Goal: Check status: Check status

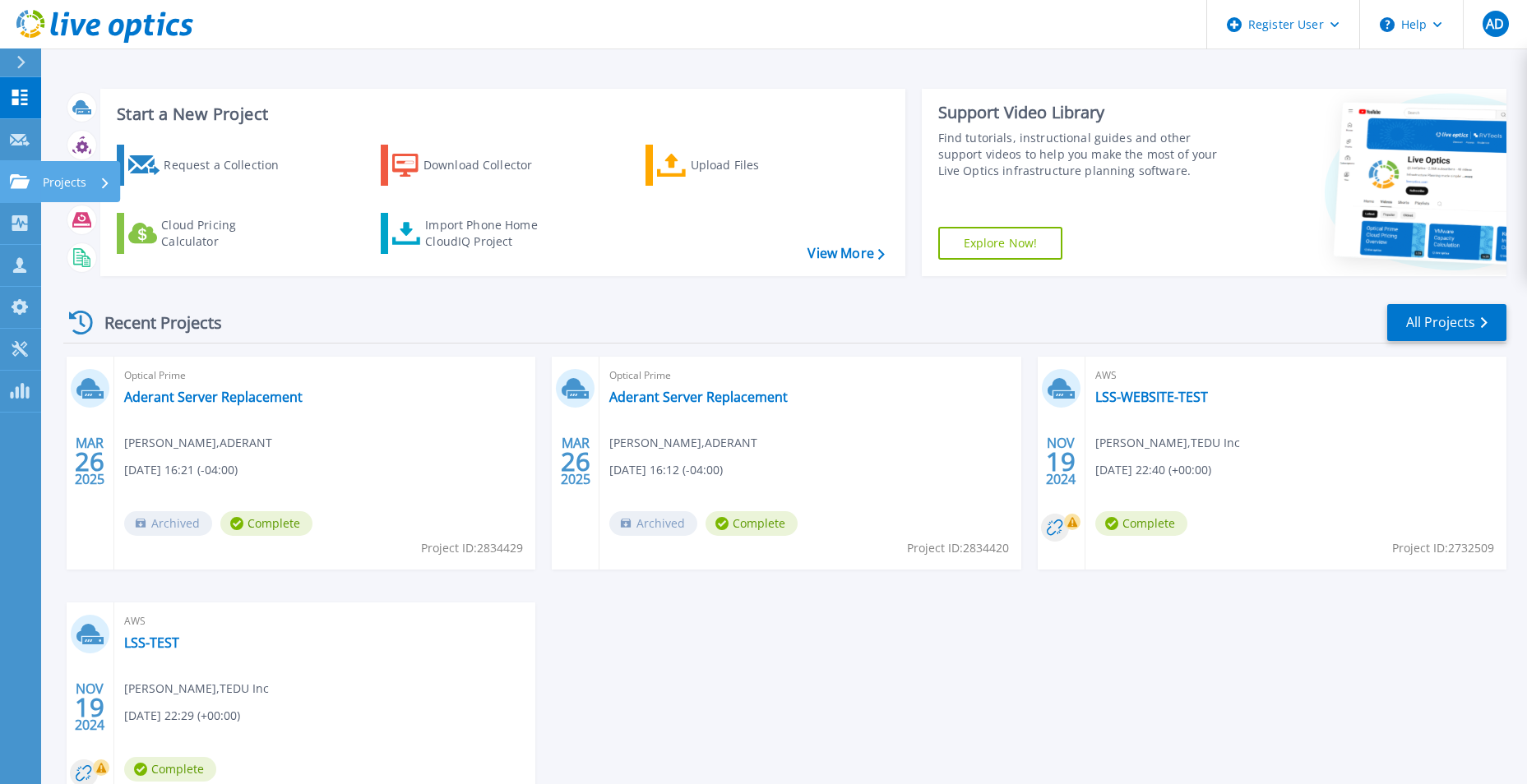
click at [12, 176] on icon at bounding box center [20, 182] width 20 height 14
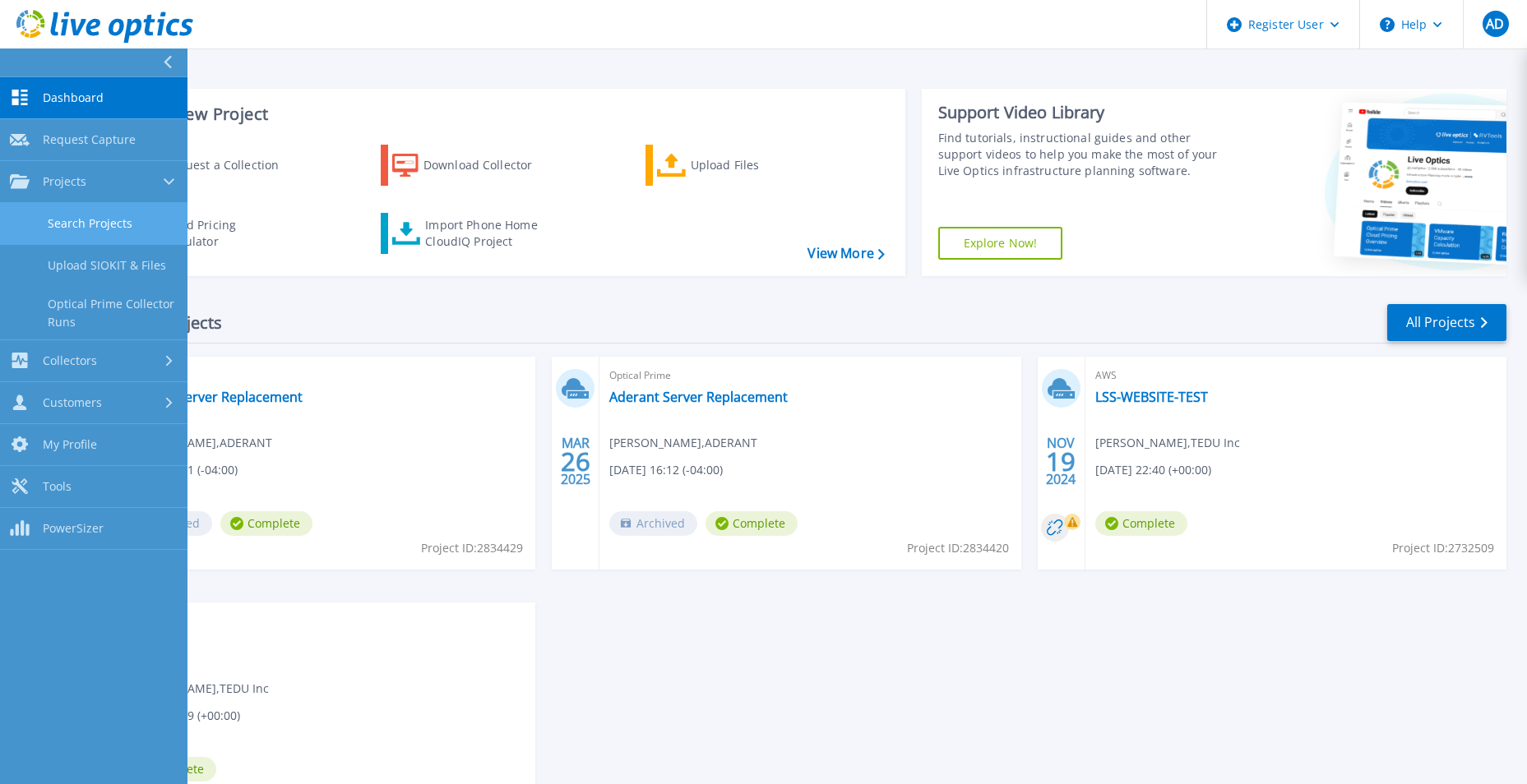
click at [80, 214] on link "Search Projects" at bounding box center [94, 224] width 187 height 42
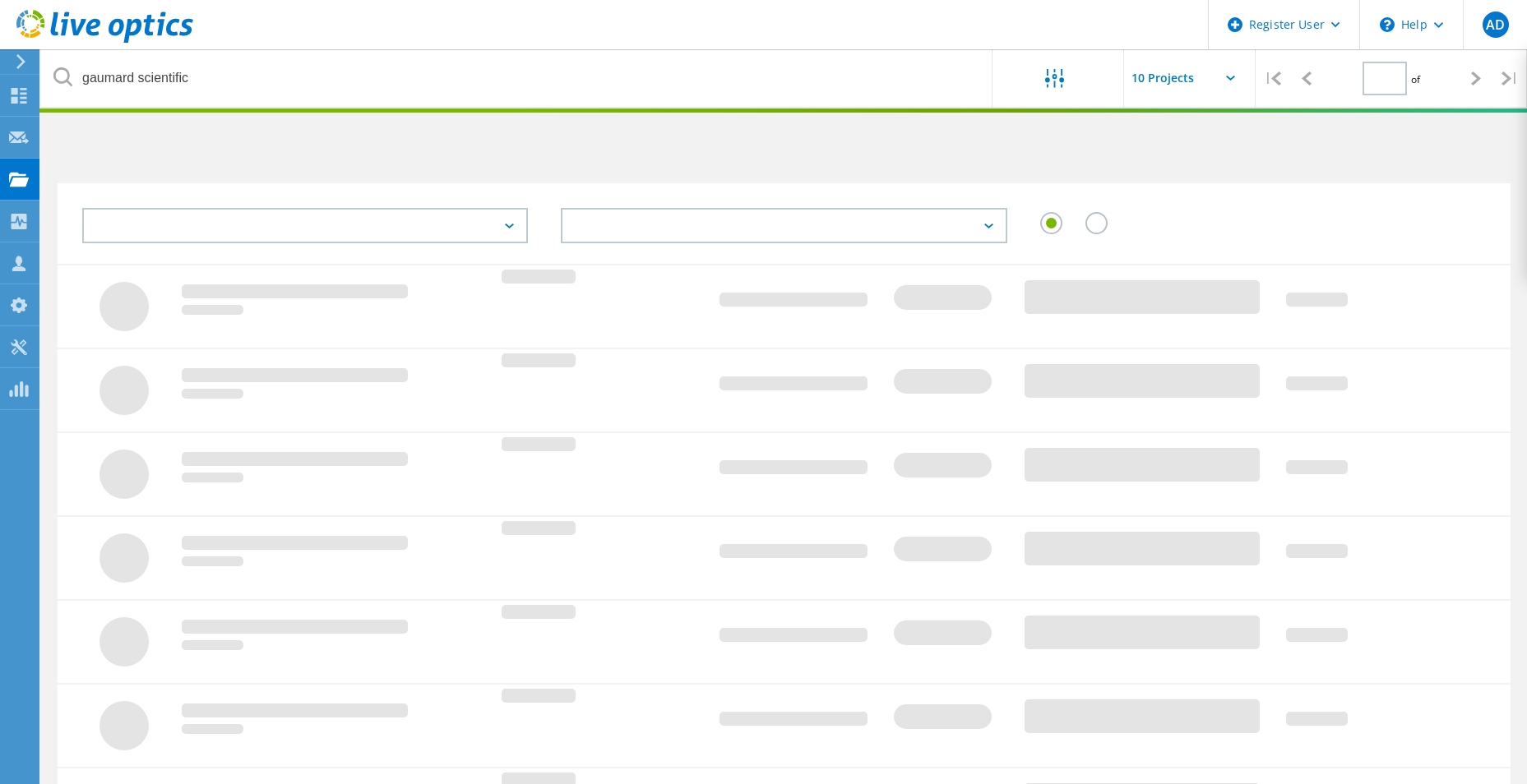
type input "1"
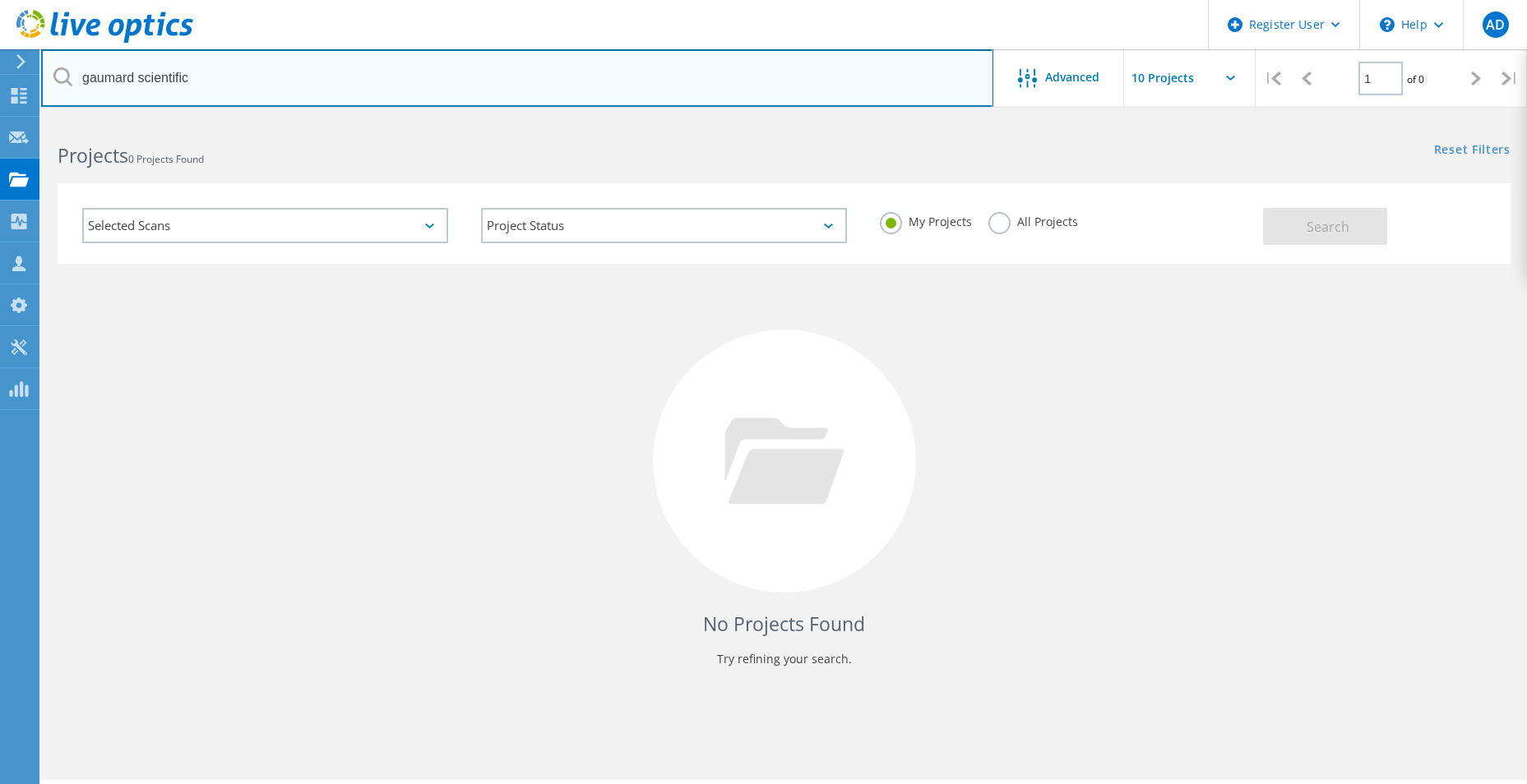
click at [308, 99] on input "gaumard scientific" at bounding box center [517, 78] width 952 height 58
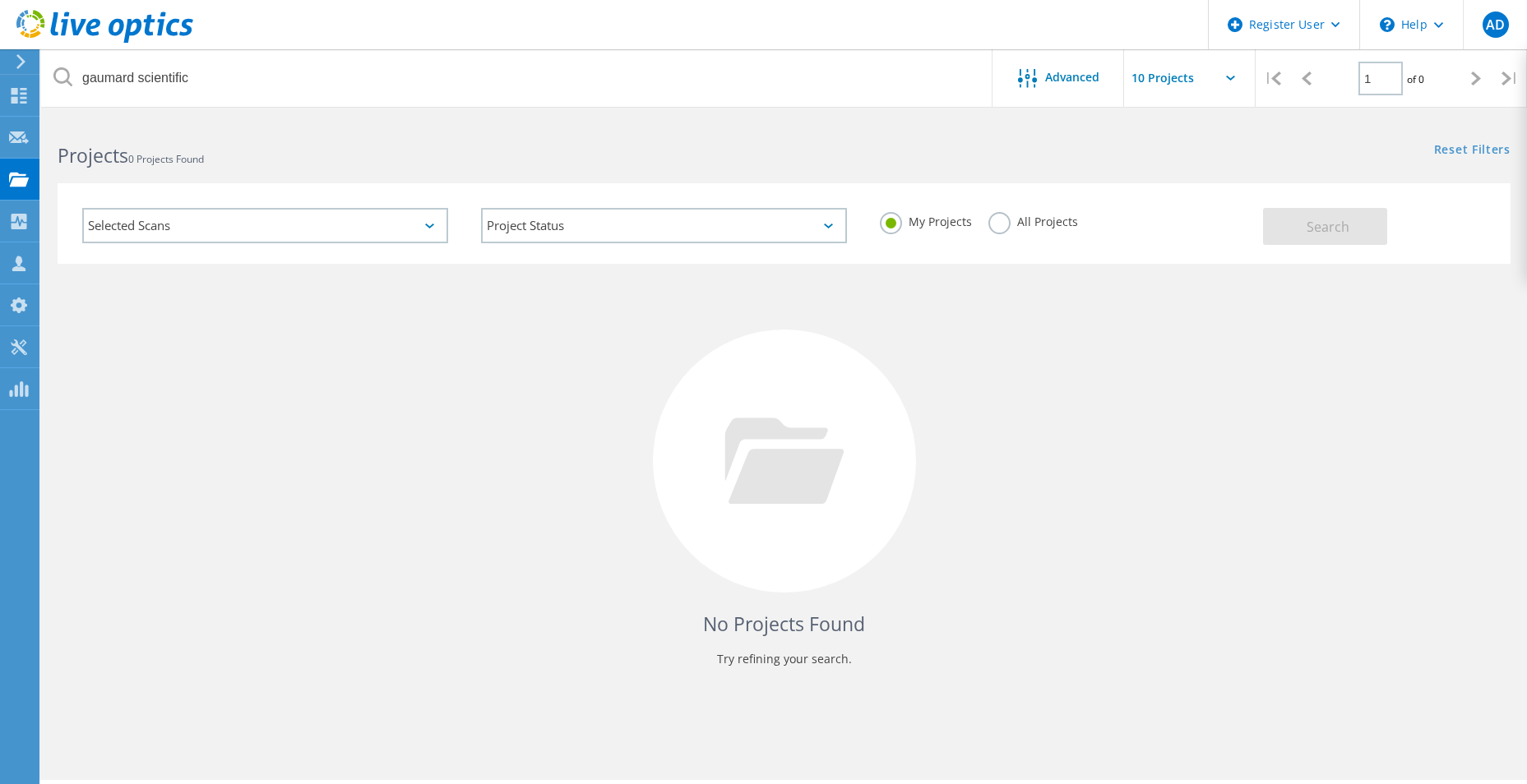
click at [1000, 218] on label "All Projects" at bounding box center [1033, 220] width 90 height 16
click at [0, 0] on input "All Projects" at bounding box center [0, 0] width 0 height 0
click at [1329, 225] on span "Search" at bounding box center [1328, 226] width 43 height 18
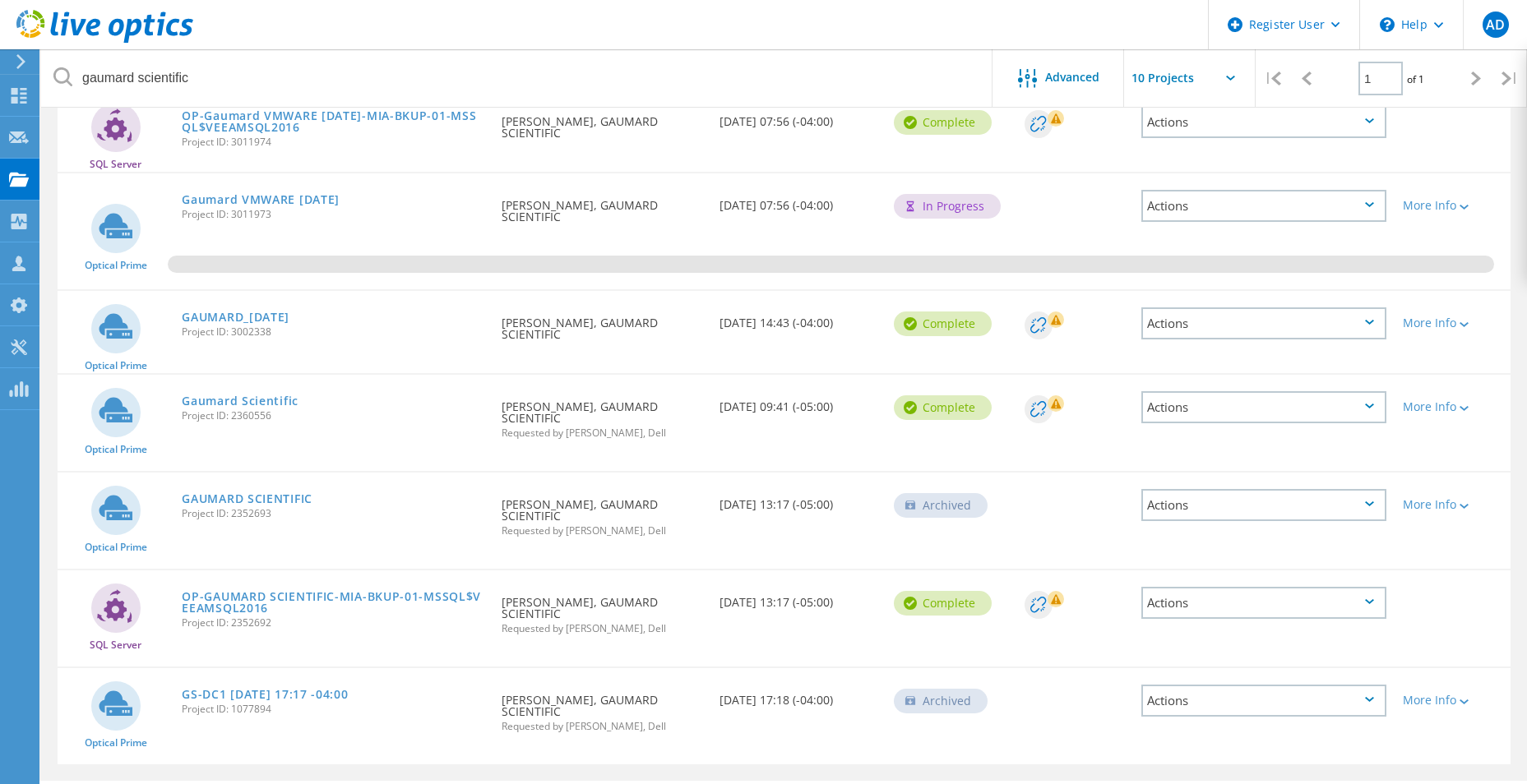
scroll to position [132, 0]
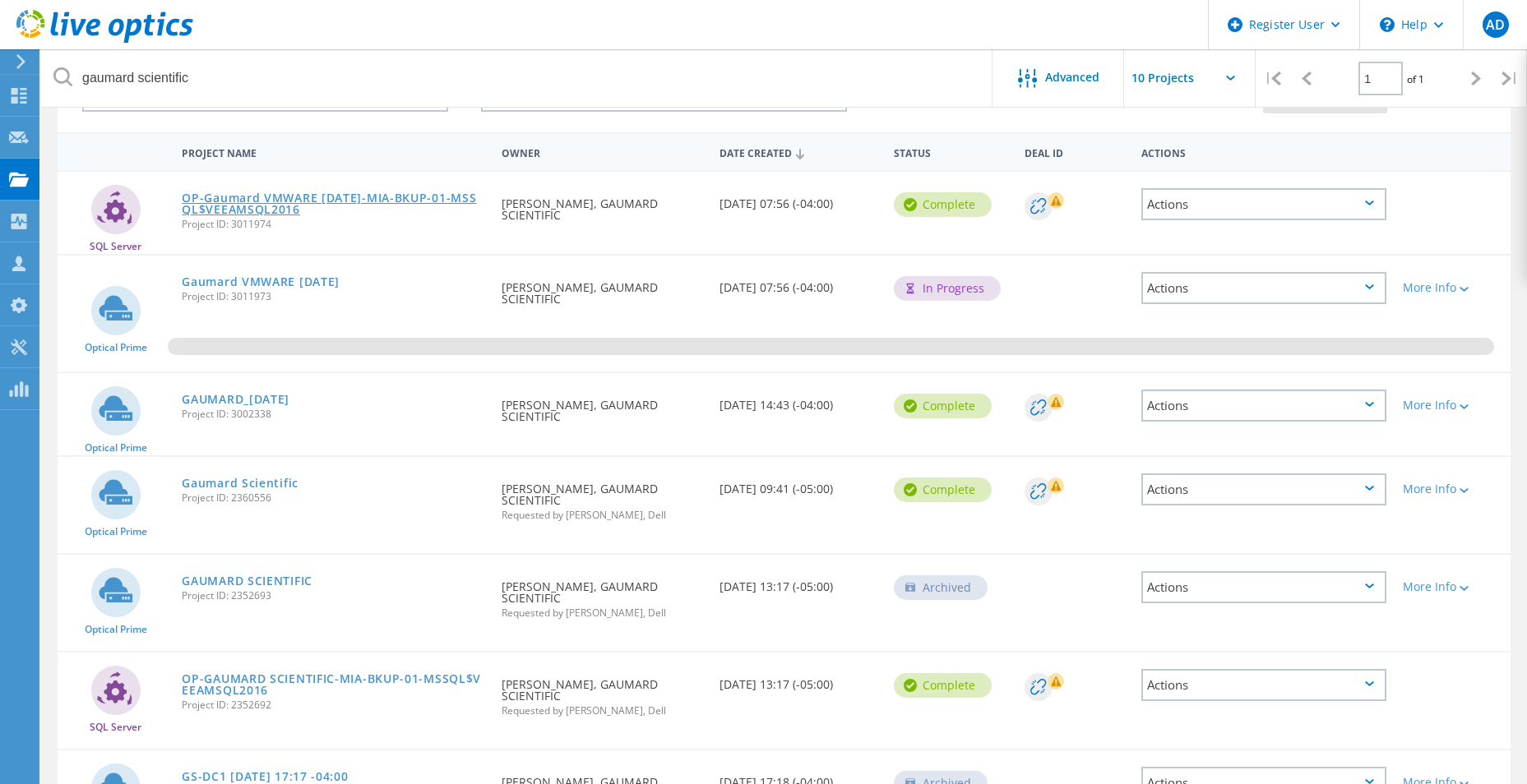
click at [355, 196] on link "OP-Gaumard VMWARE [DATE]-MIA-BKUP-01-MSSQL$VEEAMSQL2016" at bounding box center [333, 204] width 303 height 23
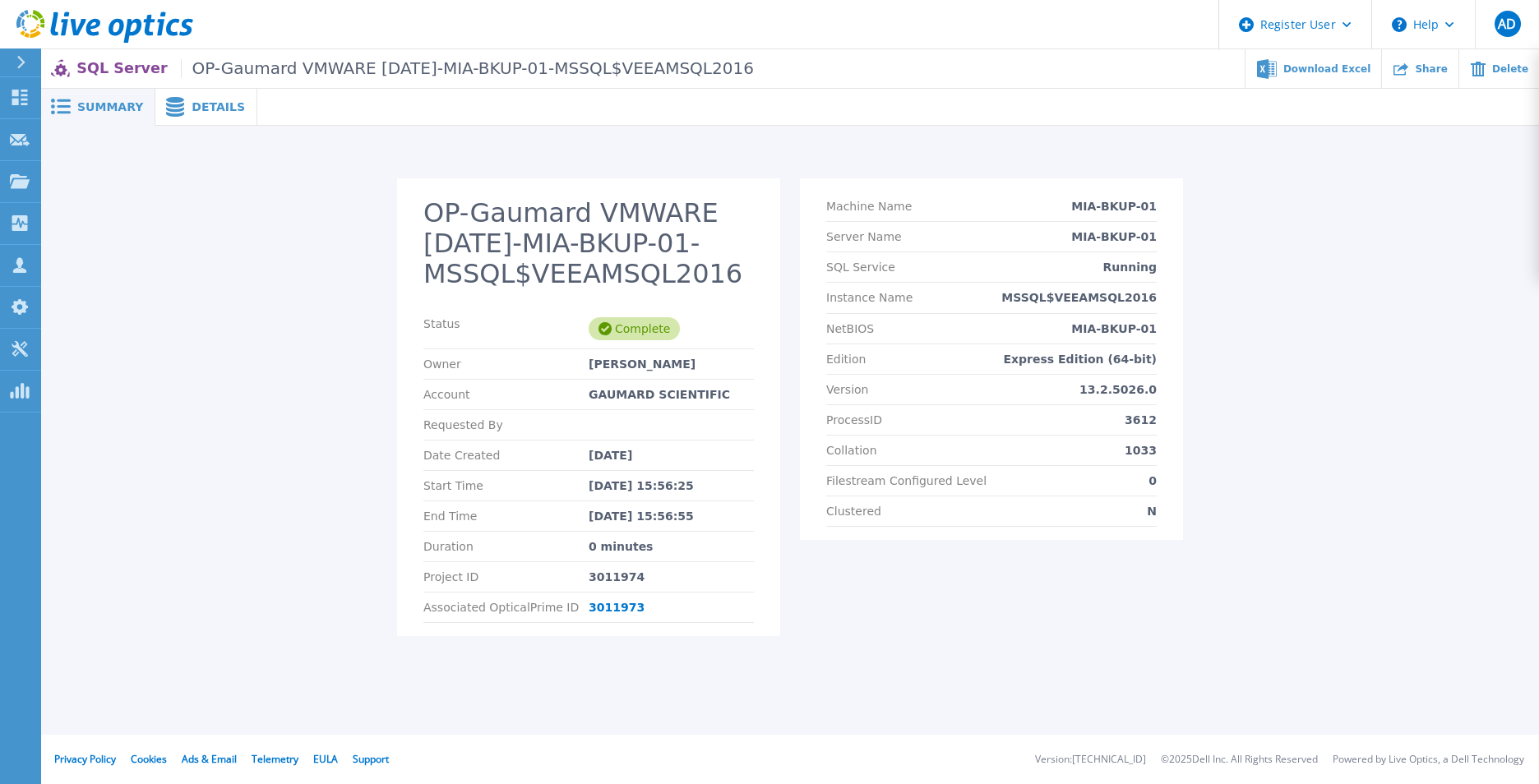
click at [220, 101] on span "Details" at bounding box center [218, 106] width 53 height 12
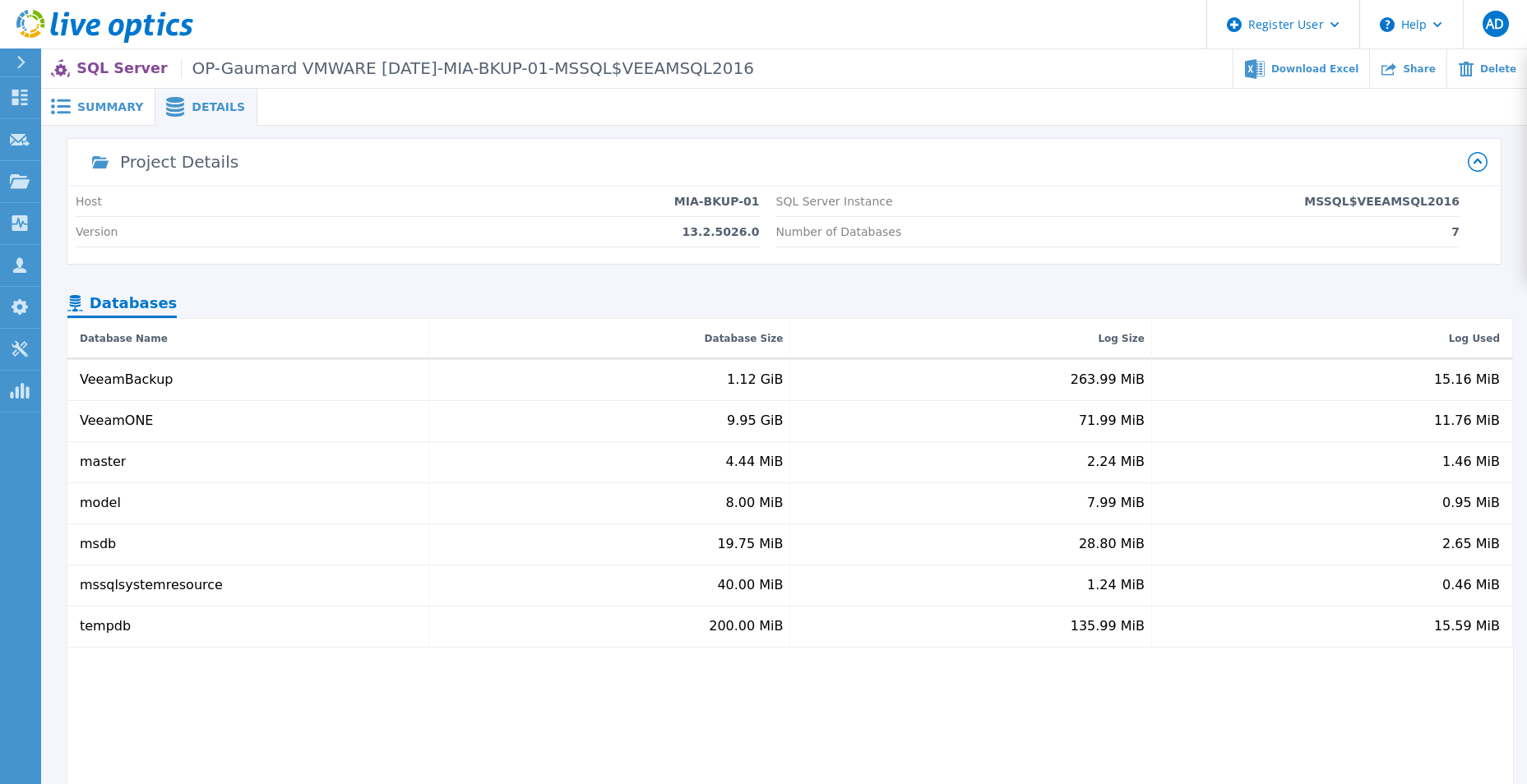
click at [123, 102] on span "Summary" at bounding box center [111, 106] width 66 height 12
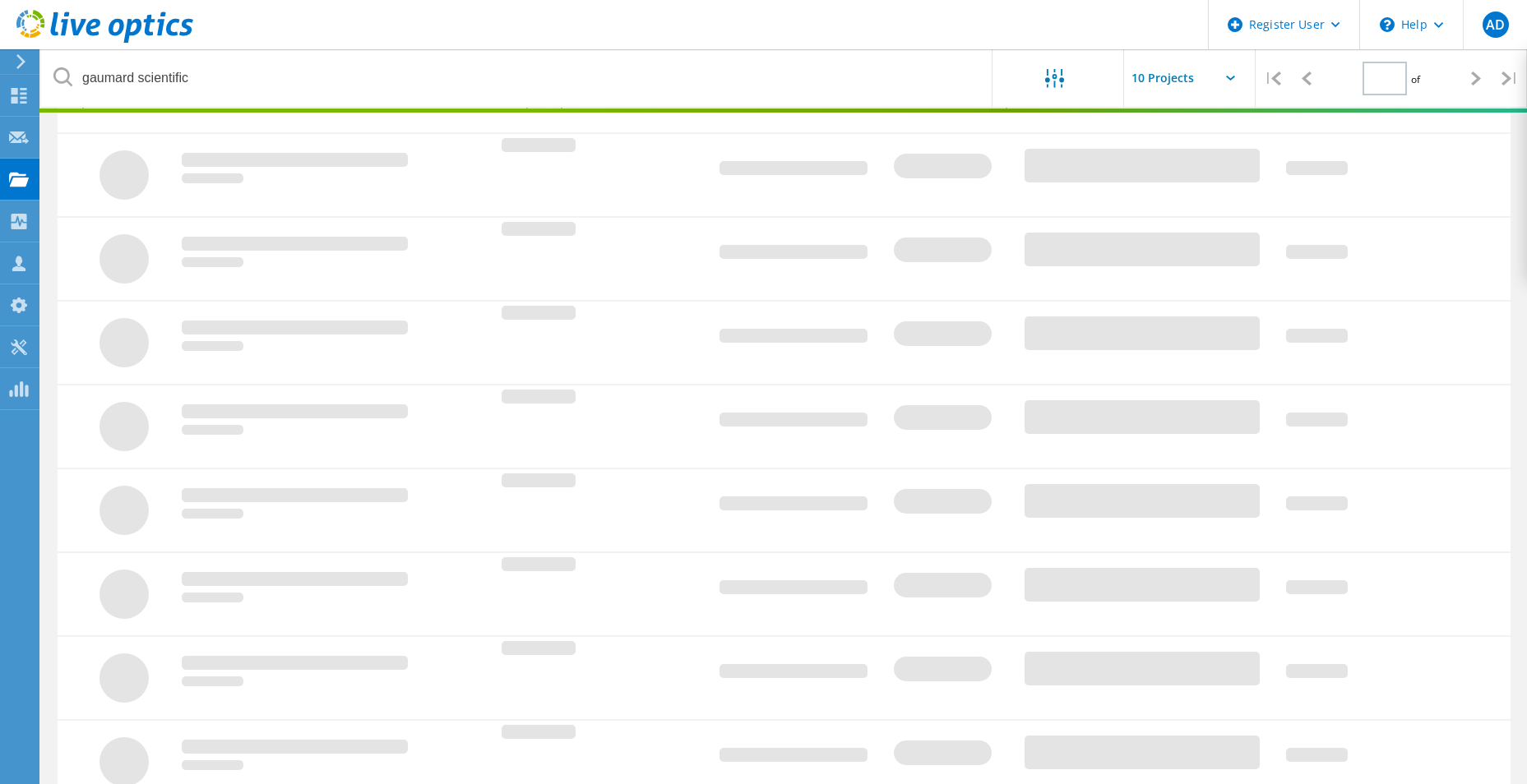
type input "1"
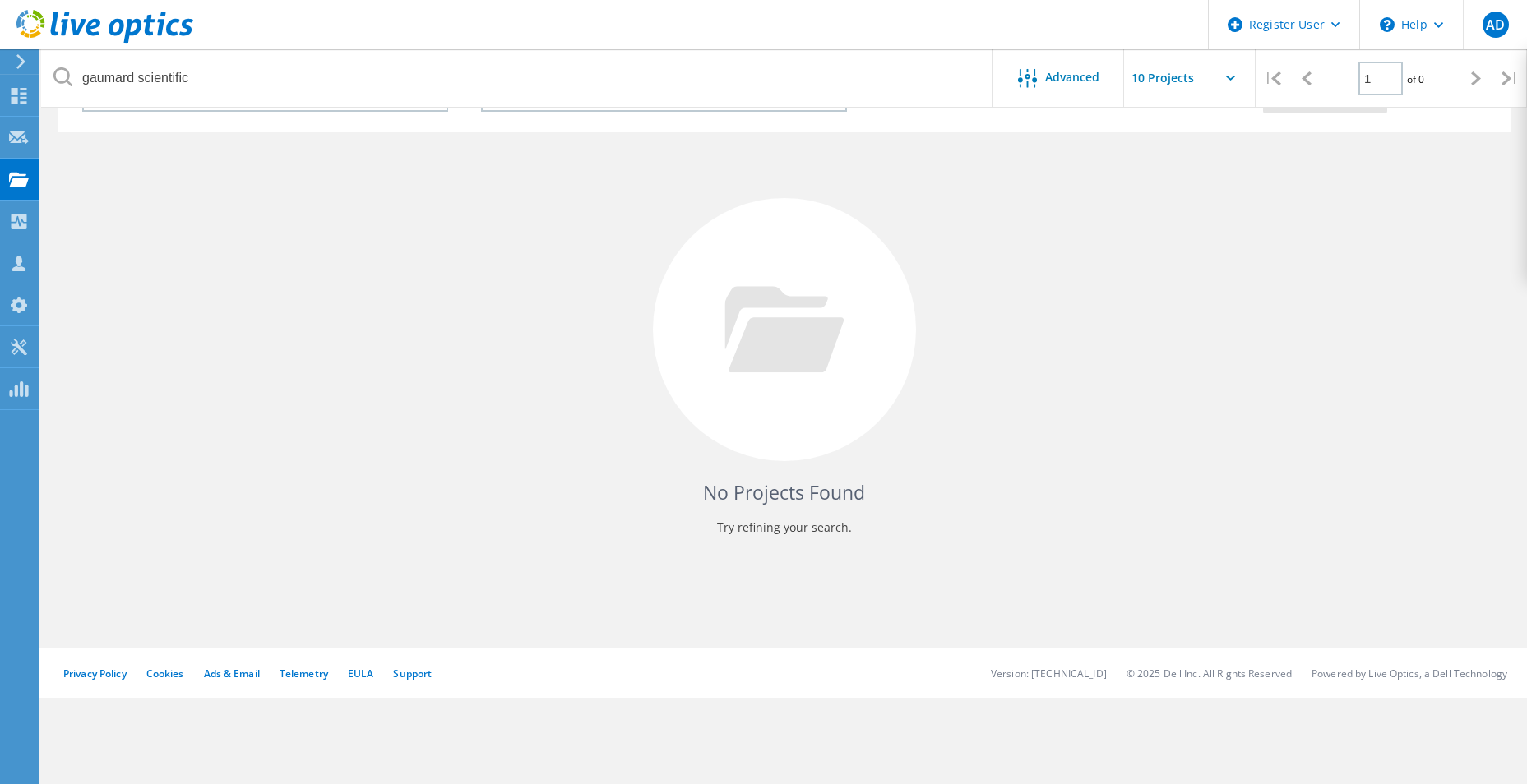
scroll to position [45, 0]
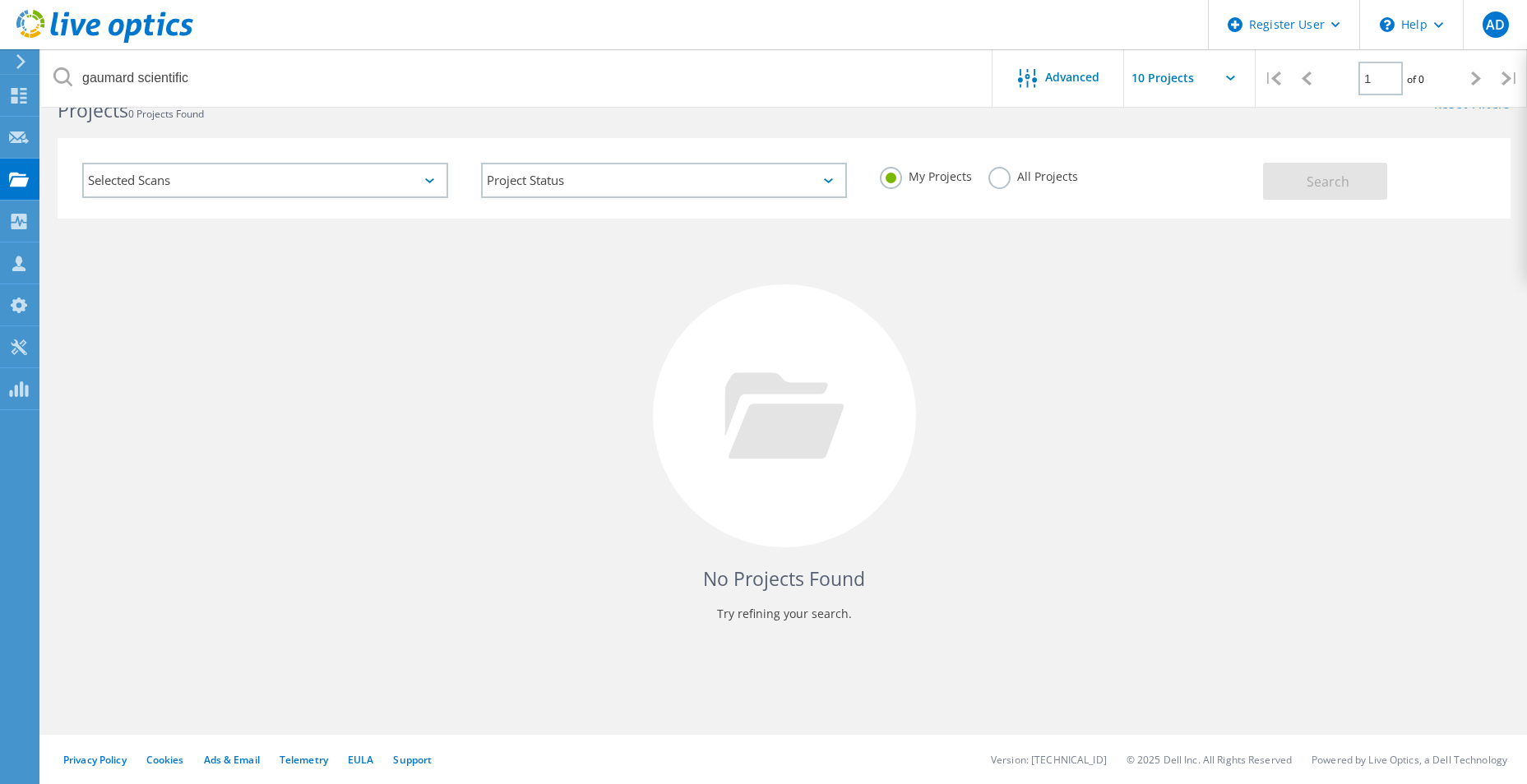
click at [997, 179] on label "All Projects" at bounding box center [1033, 175] width 90 height 16
click at [0, 0] on input "All Projects" at bounding box center [0, 0] width 0 height 0
click at [1309, 180] on span "Search" at bounding box center [1328, 182] width 43 height 18
